Goal: Information Seeking & Learning: Learn about a topic

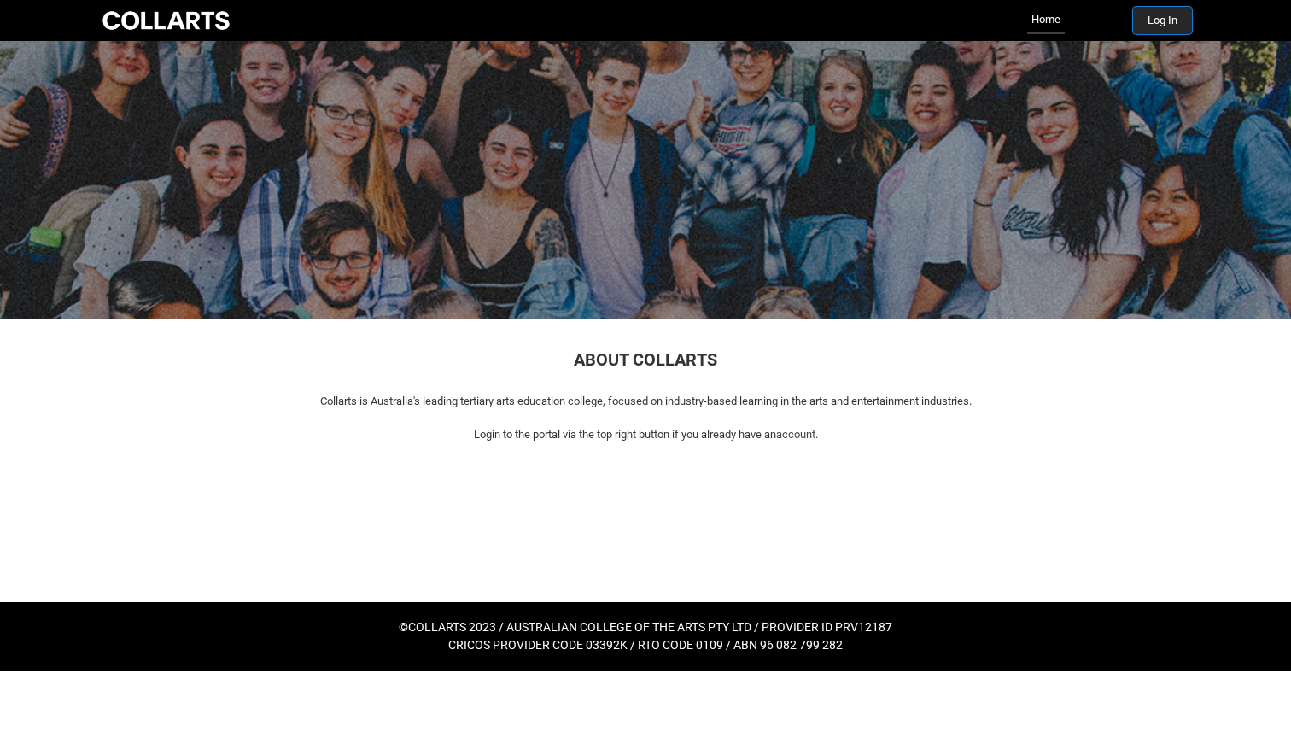
click at [1146, 18] on button "Log In" at bounding box center [1162, 20] width 59 height 27
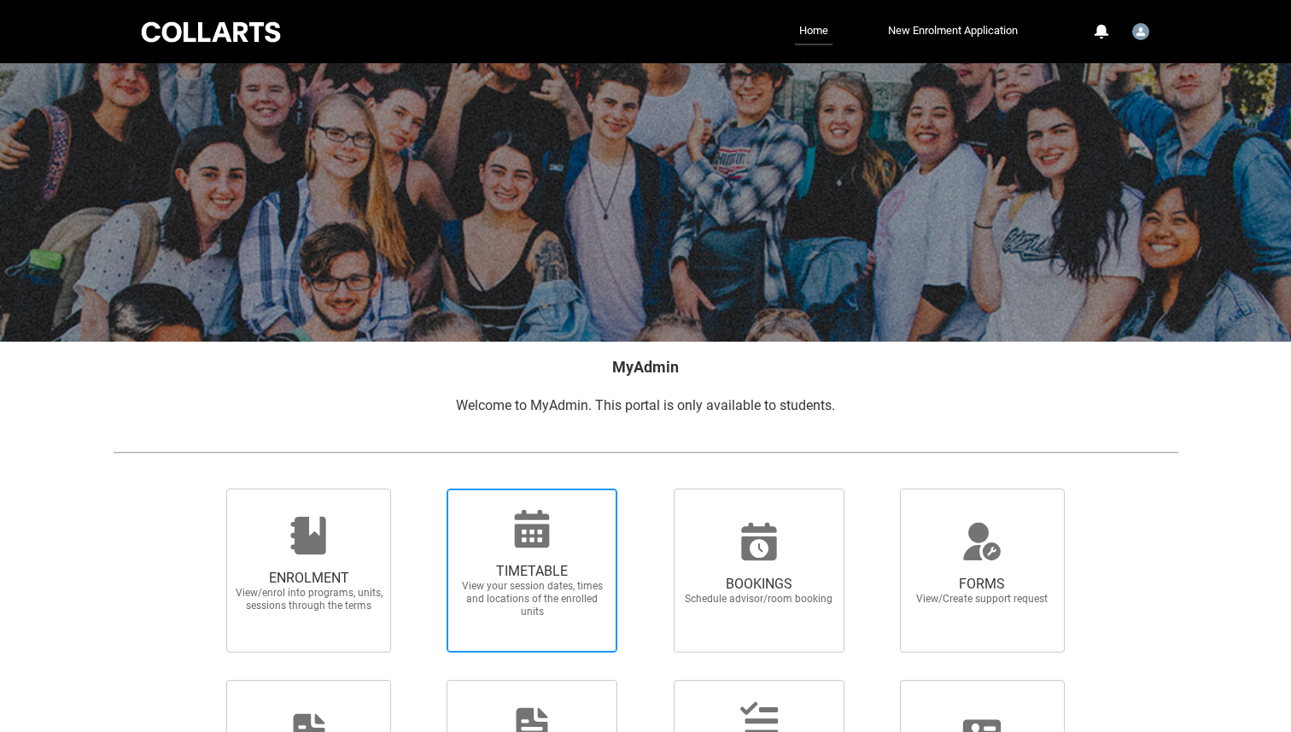
click at [541, 552] on span "TIMETABLE View your session dates, times and locations of the enrolled units" at bounding box center [532, 590] width 164 height 83
click at [425, 489] on input "TIMETABLE View your session dates, times and locations of the enrolled units" at bounding box center [424, 488] width 1 height 1
radio input "true"
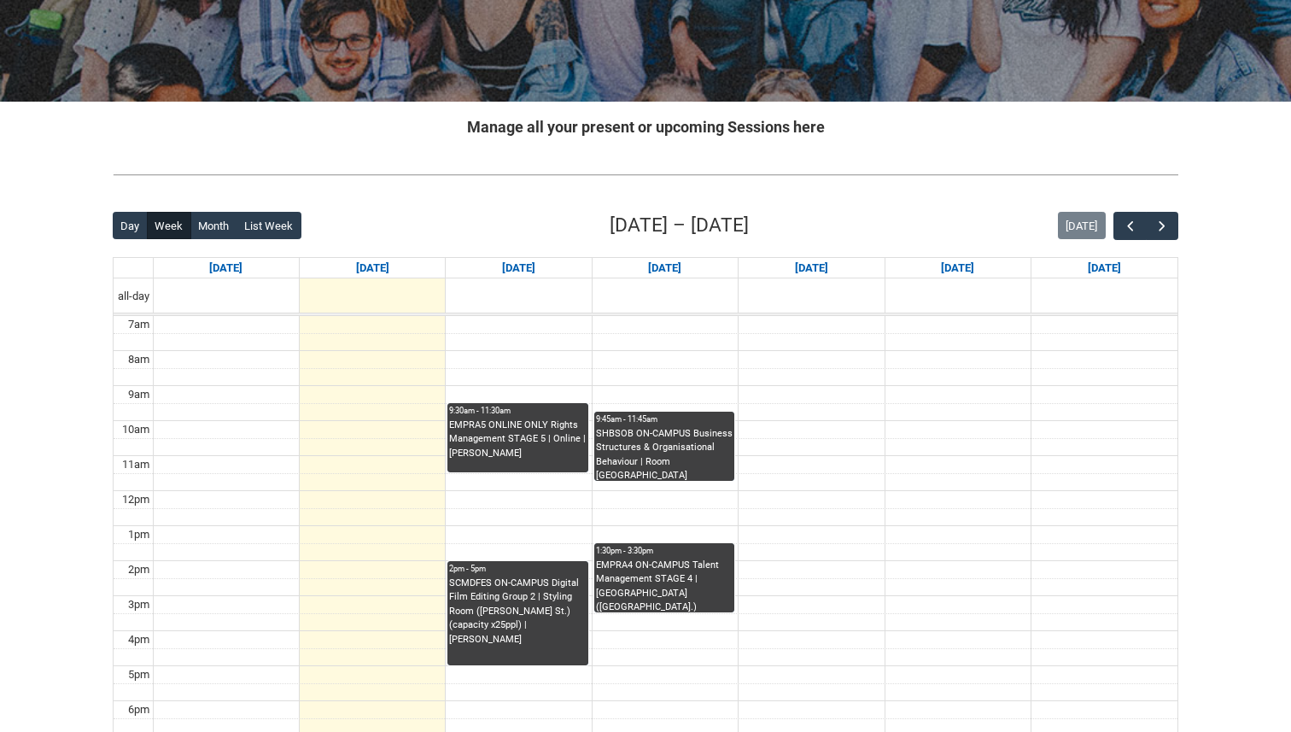
scroll to position [241, 0]
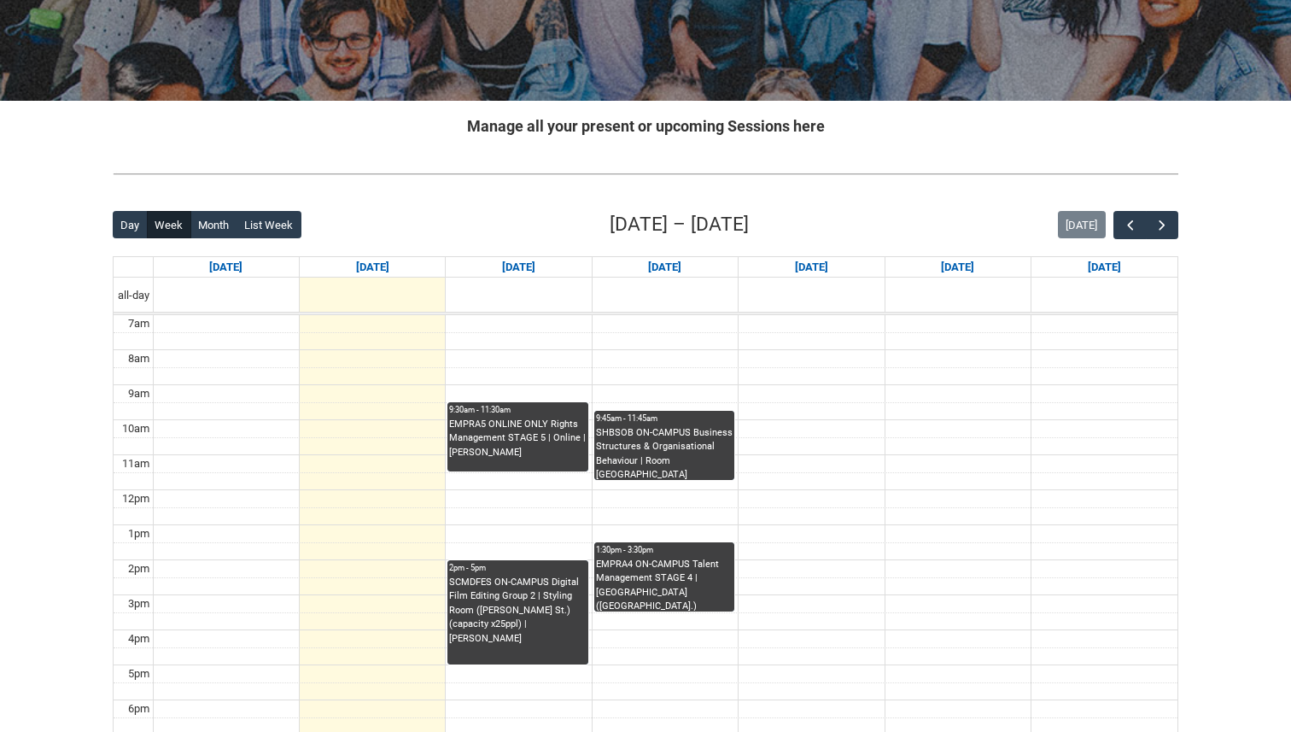
click at [530, 458] on div "EMPRA5 ONLINE ONLY Rights Management STAGE 5 | Online | Jane Jacob" at bounding box center [517, 439] width 137 height 43
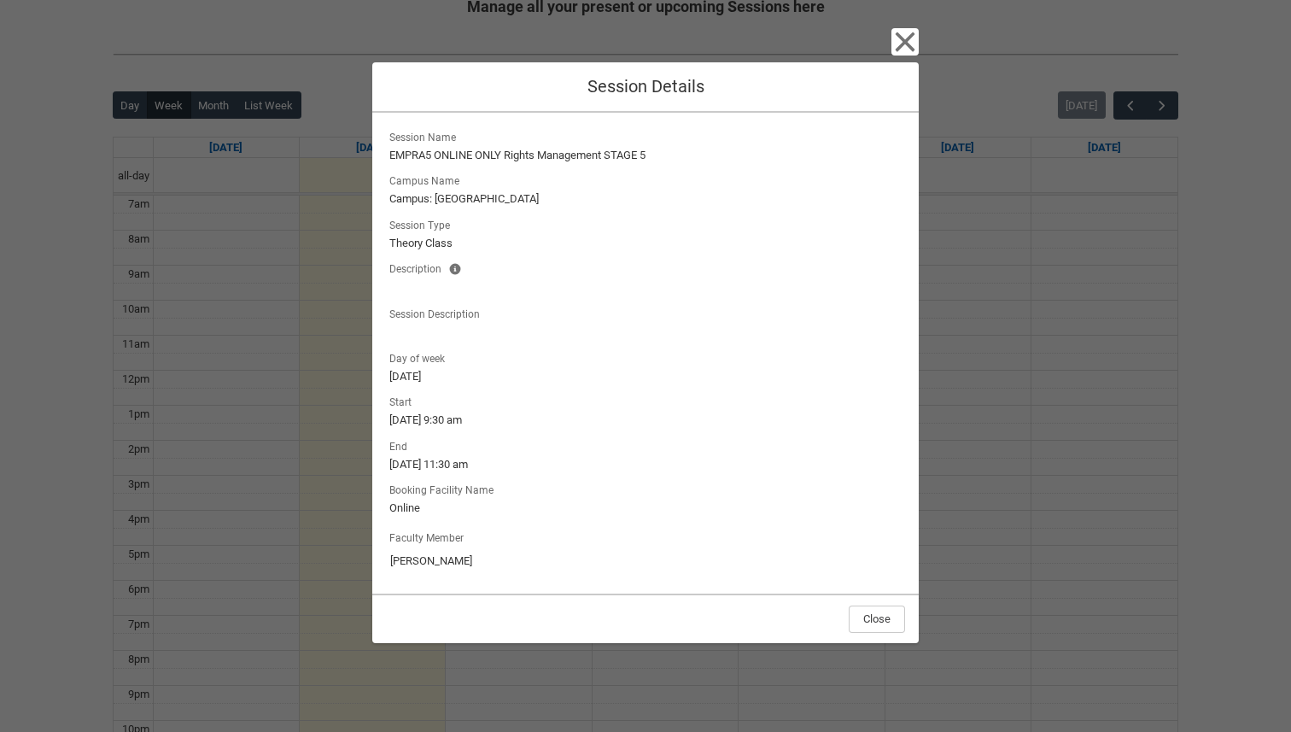
scroll to position [463, 0]
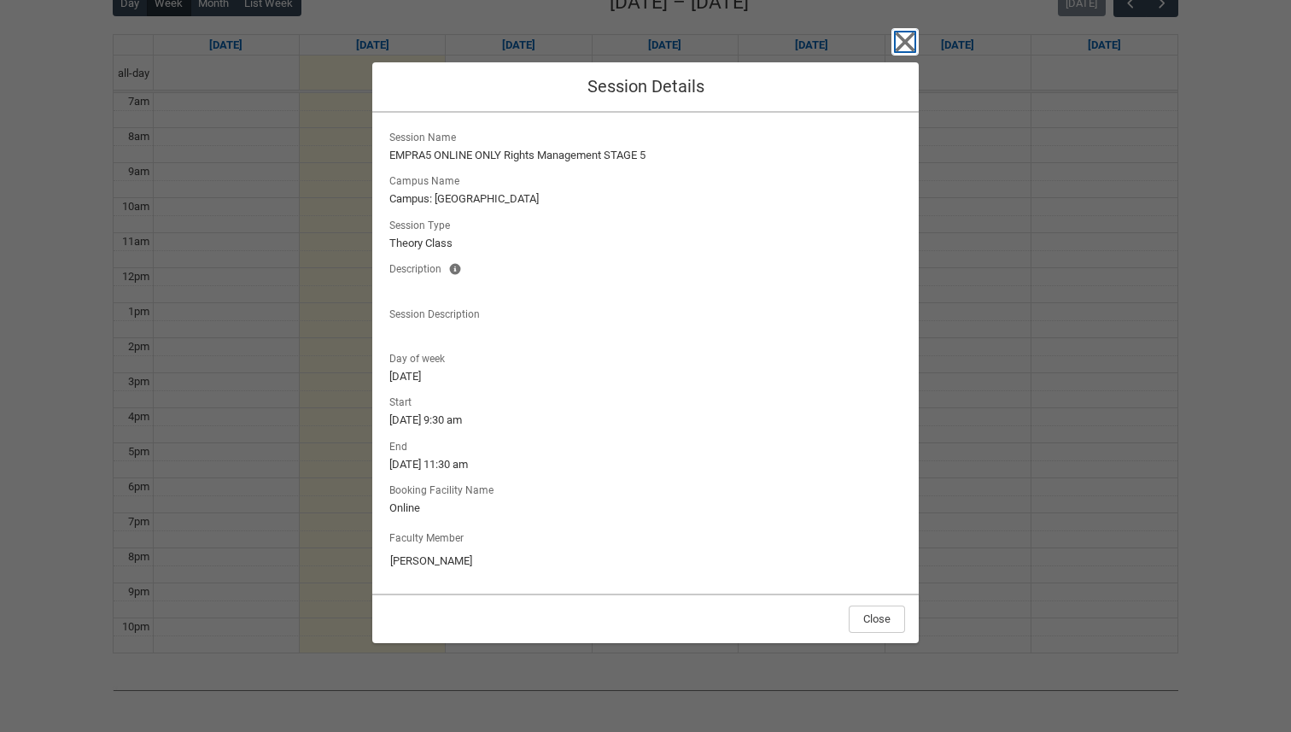
click at [902, 47] on icon "button" at bounding box center [905, 41] width 27 height 27
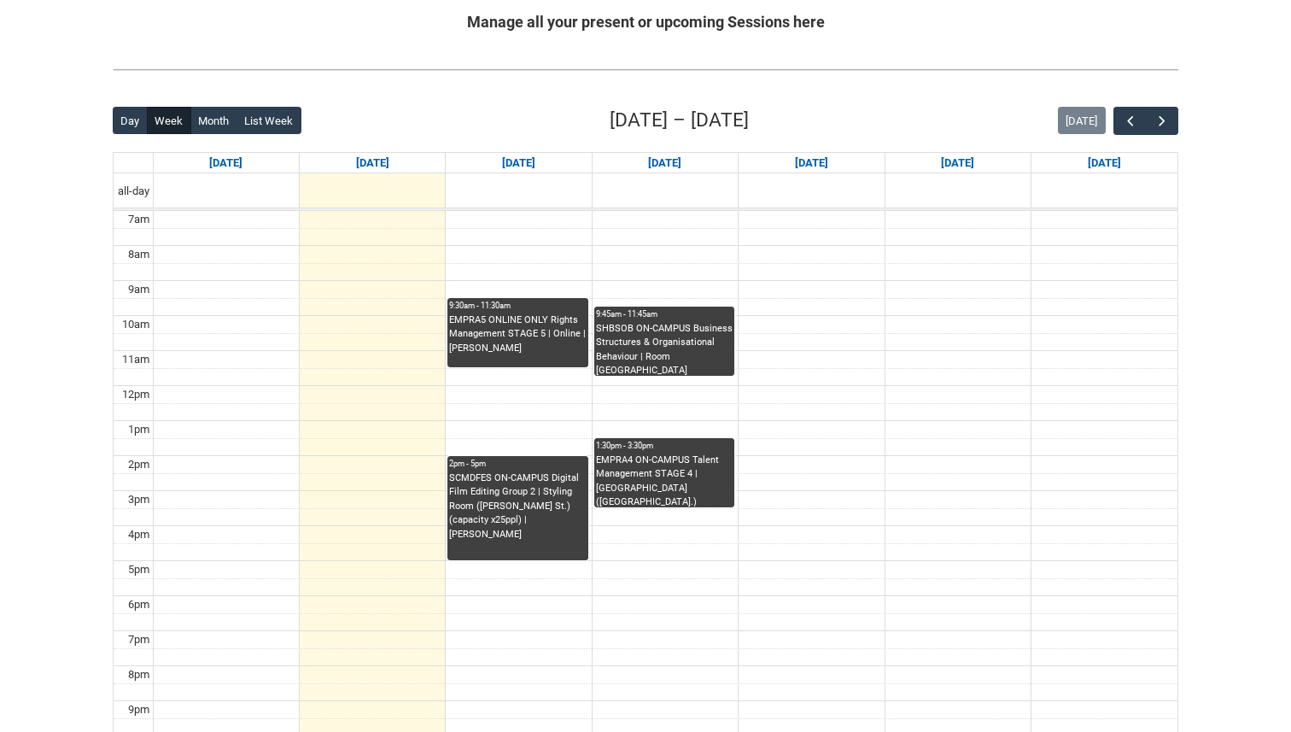
scroll to position [344, 0]
click at [524, 498] on div "SCMDFES ON-CAMPUS Digital Film Editing Group 2 | Styling Room (Cromwell St.) (c…" at bounding box center [517, 507] width 137 height 71
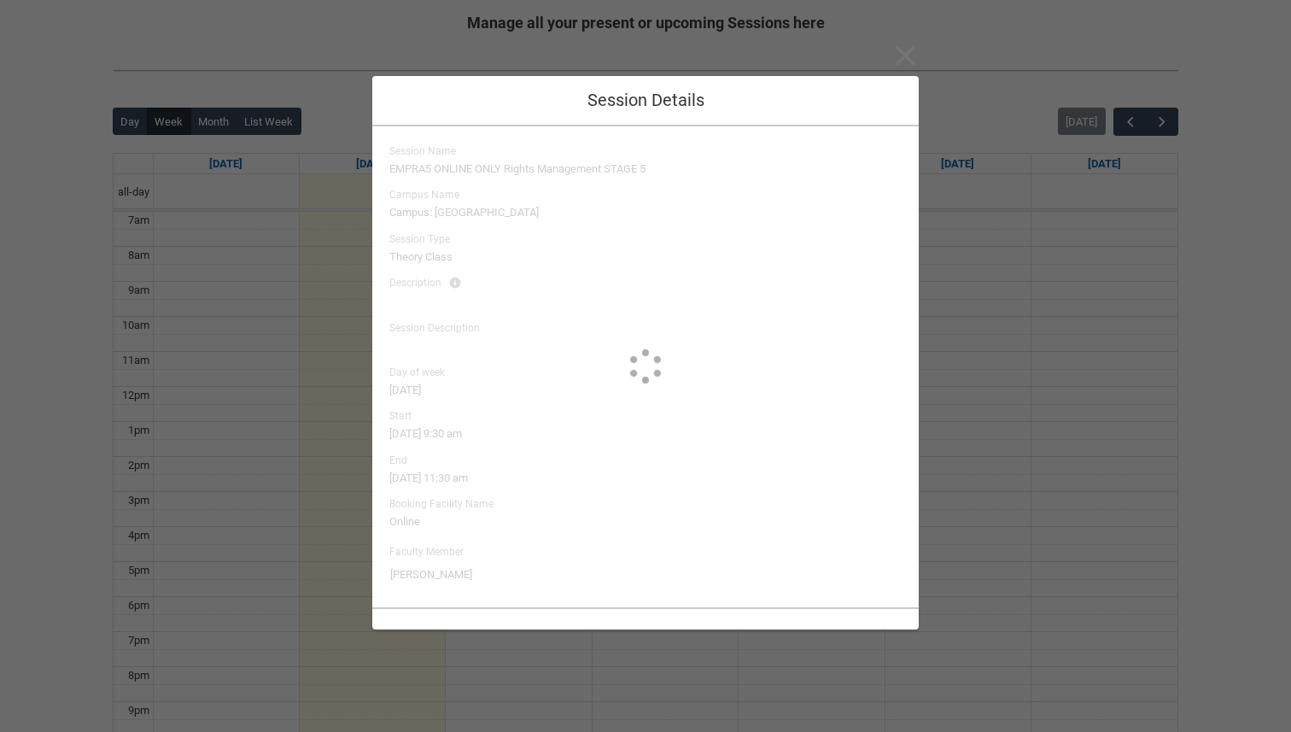
type input "Josh Stafield"
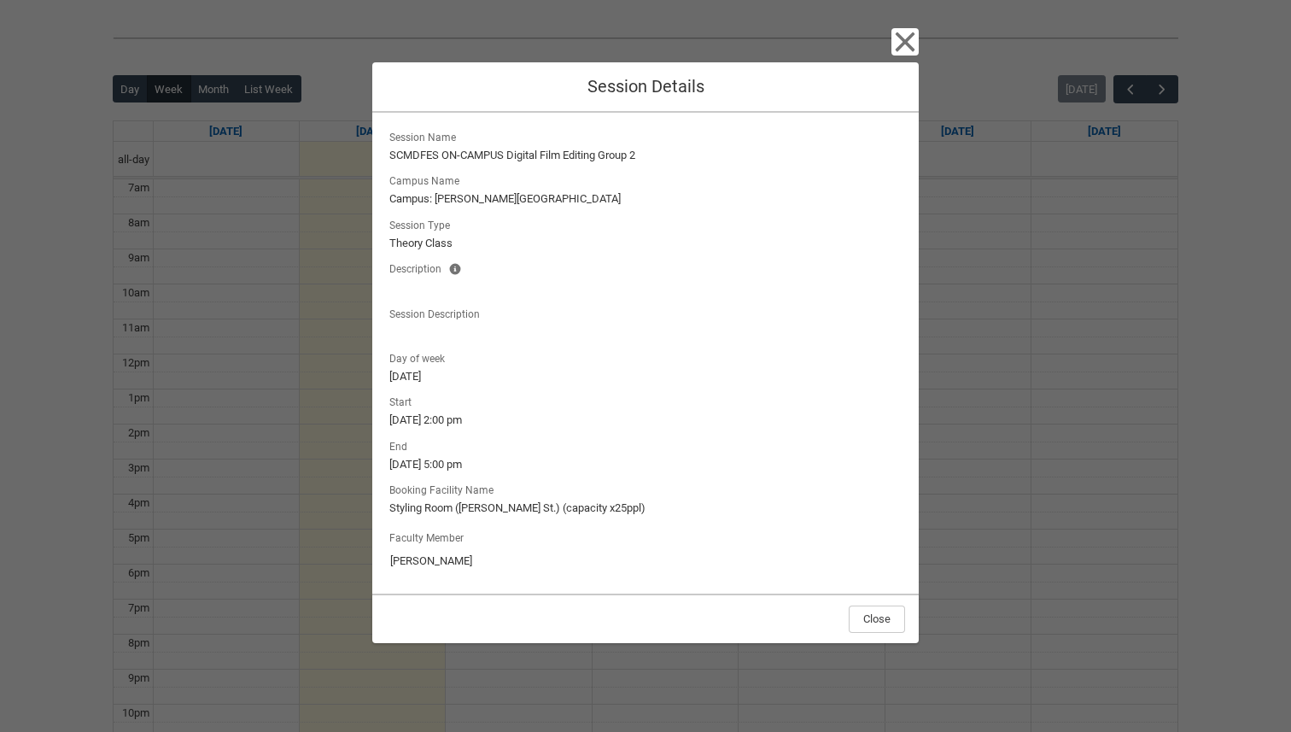
scroll to position [381, 0]
click at [1021, 369] on div "Close Session Details Session Name SCMDFES ON-CAMPUS Digital Film Editing Group…" at bounding box center [645, 366] width 1291 height 732
